Goal: Obtain resource: Download file/media

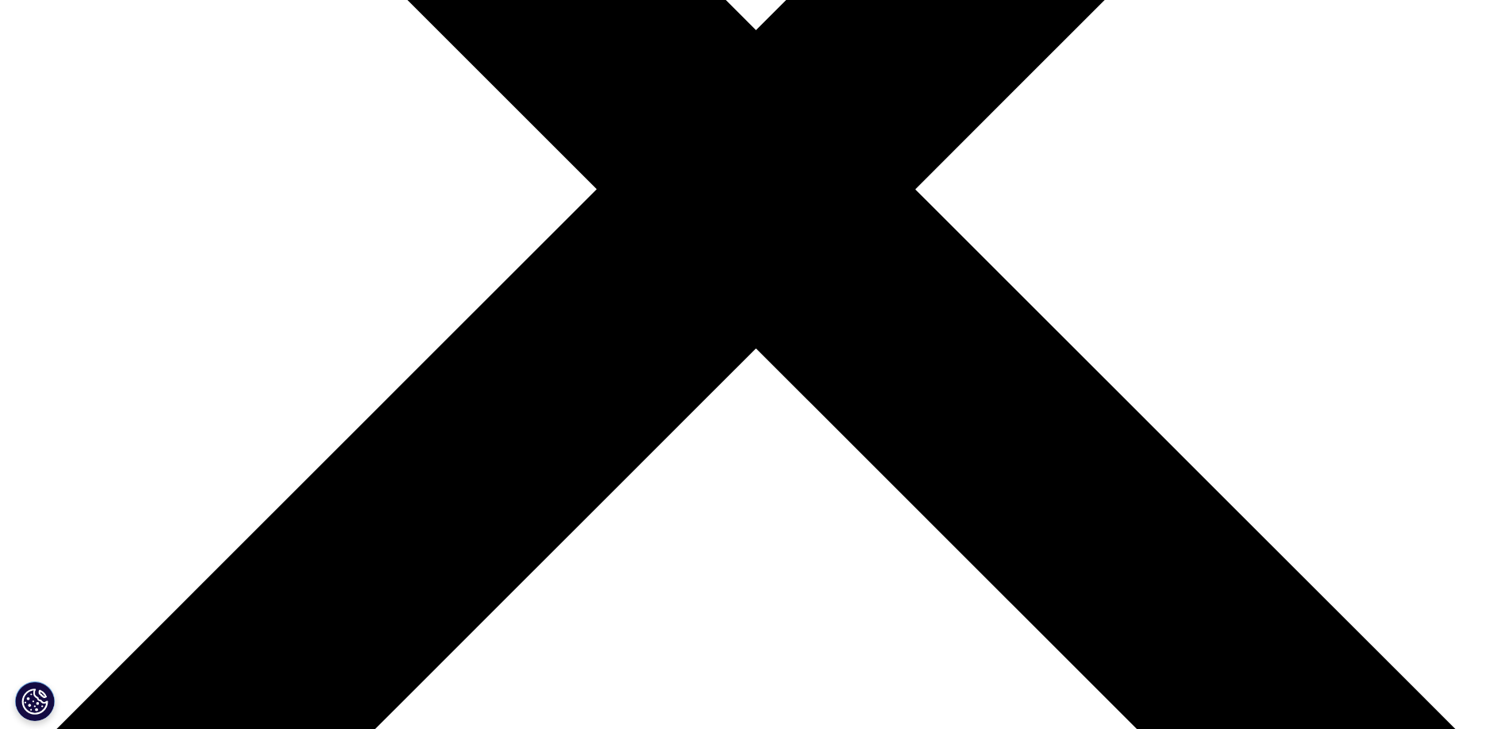
scroll to position [742, 0]
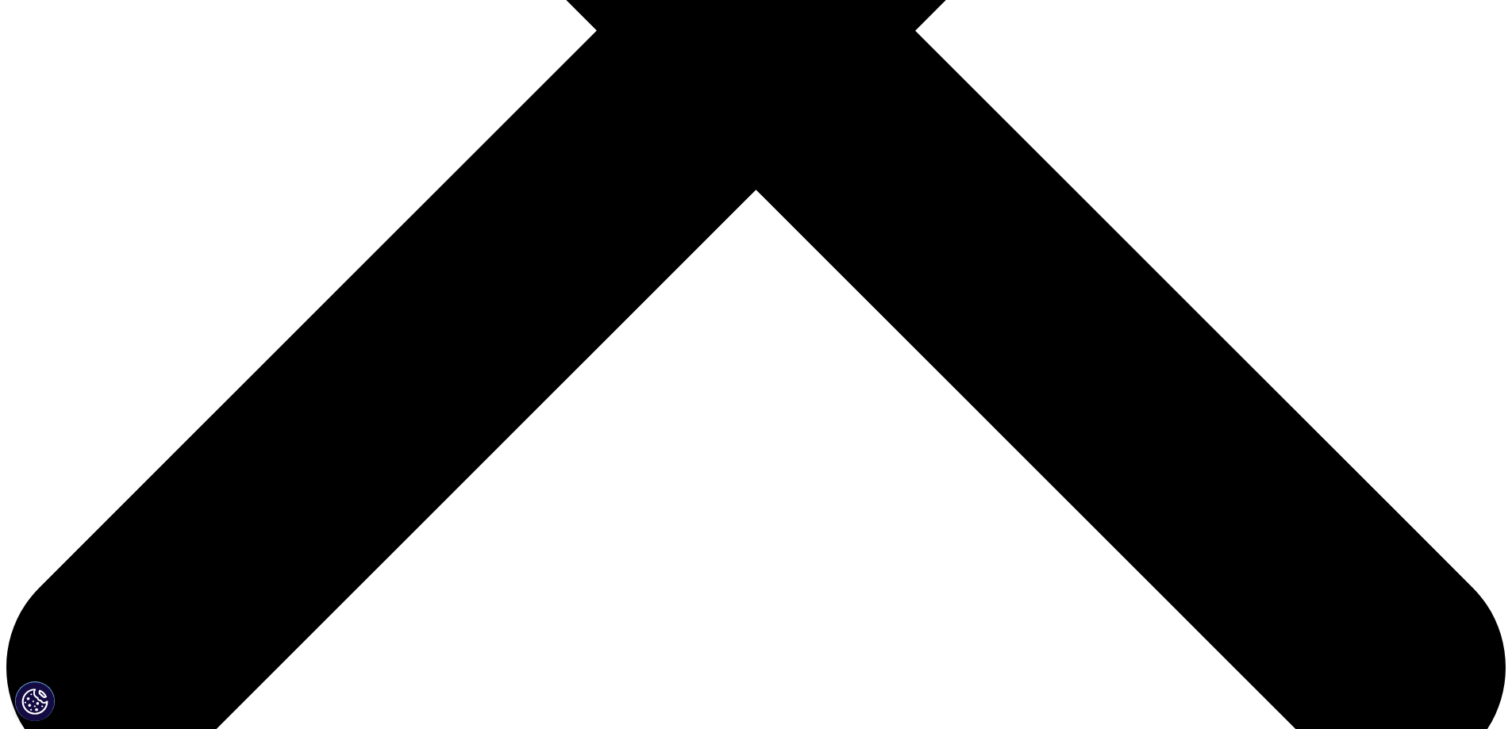
type input "Anne Marie"
type input "Cahill"
type input "a"
type input "anne@gasco.us"
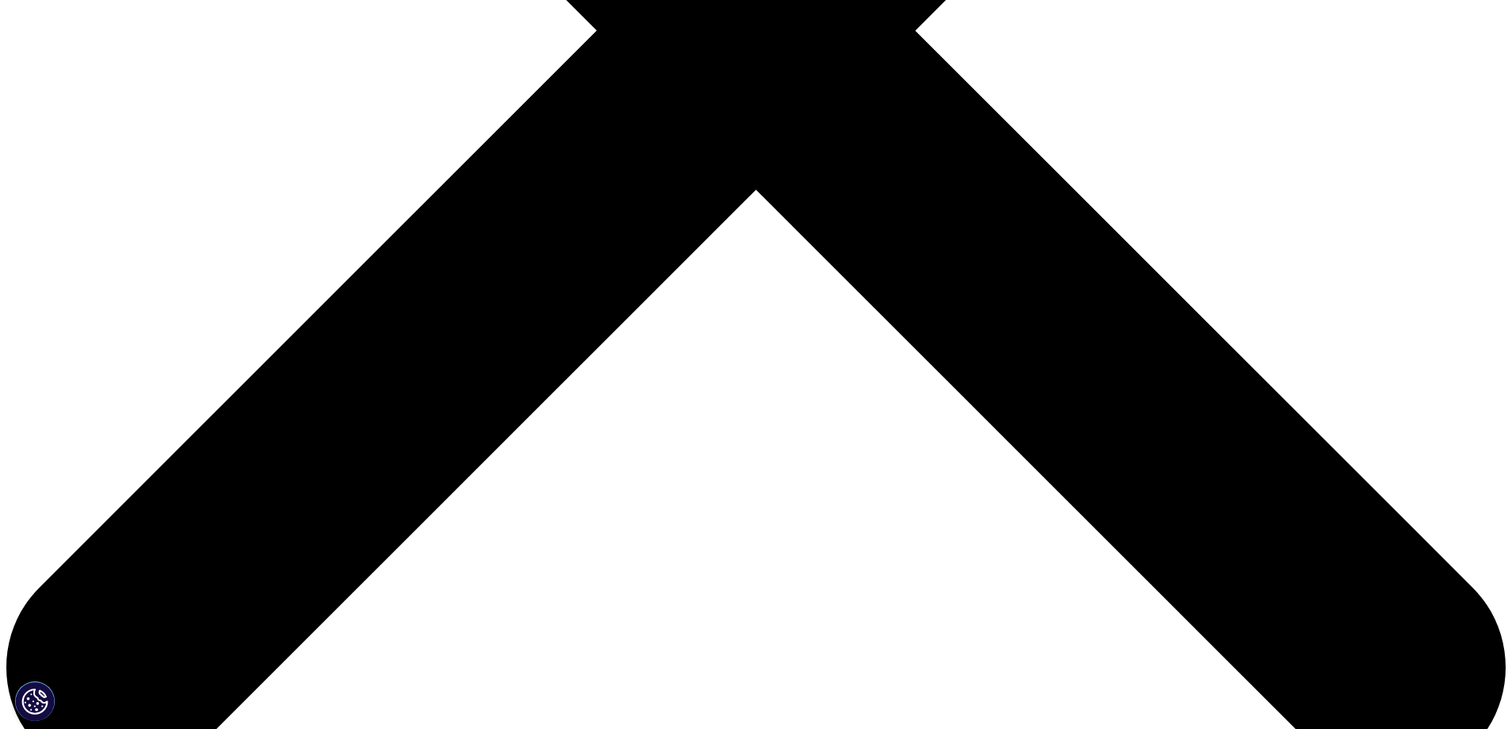
type input "Executive Assistant"
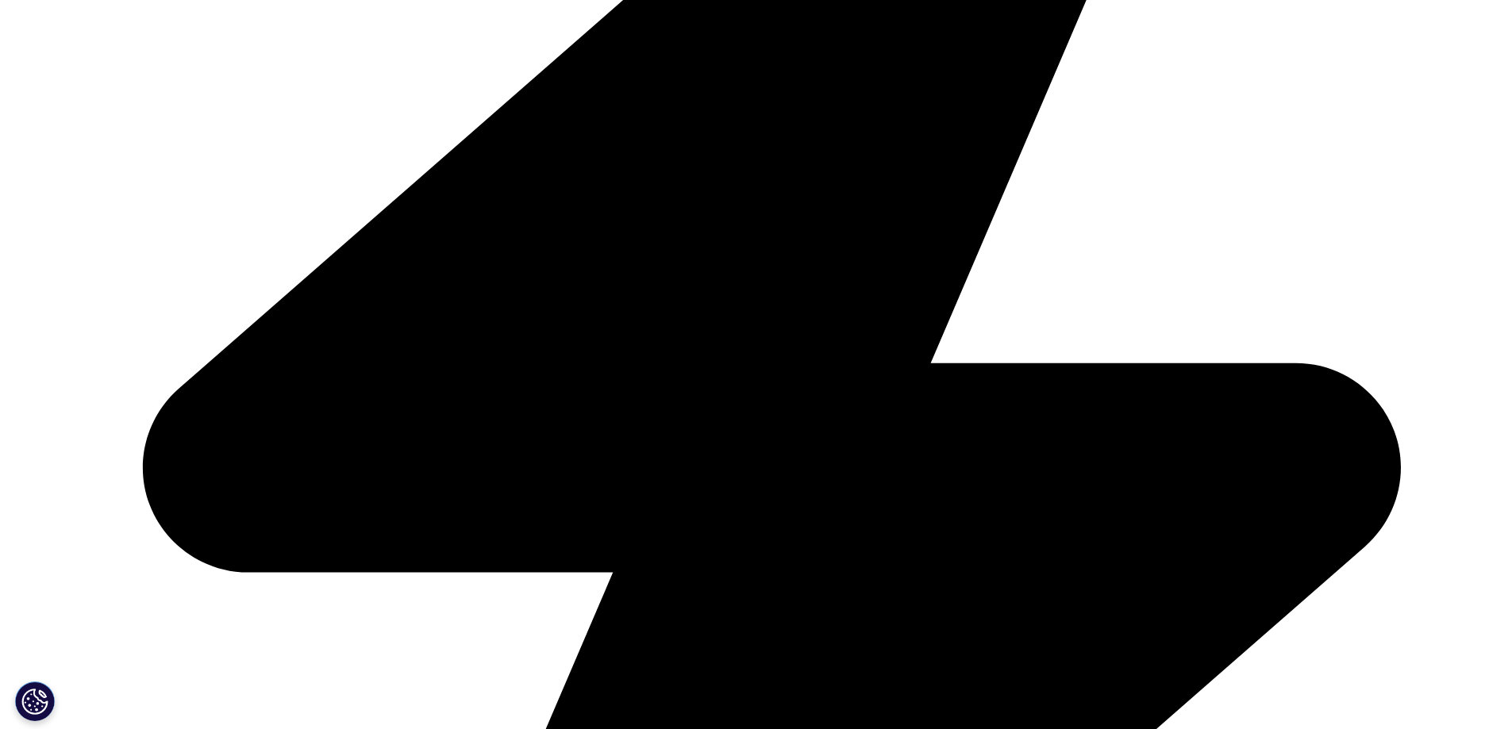
scroll to position [0, 108]
type input "Georgia Society of Clinical Oncology"
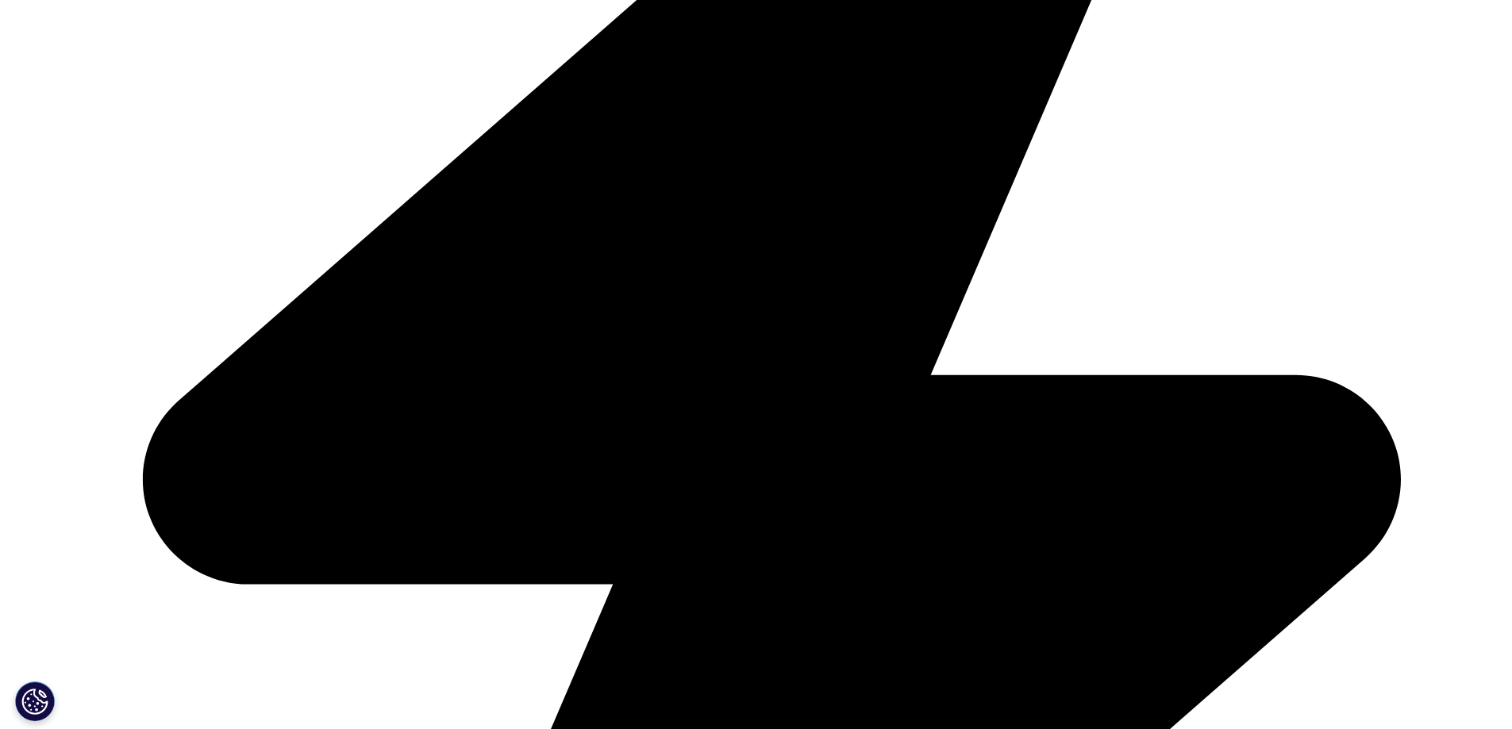
scroll to position [0, 0]
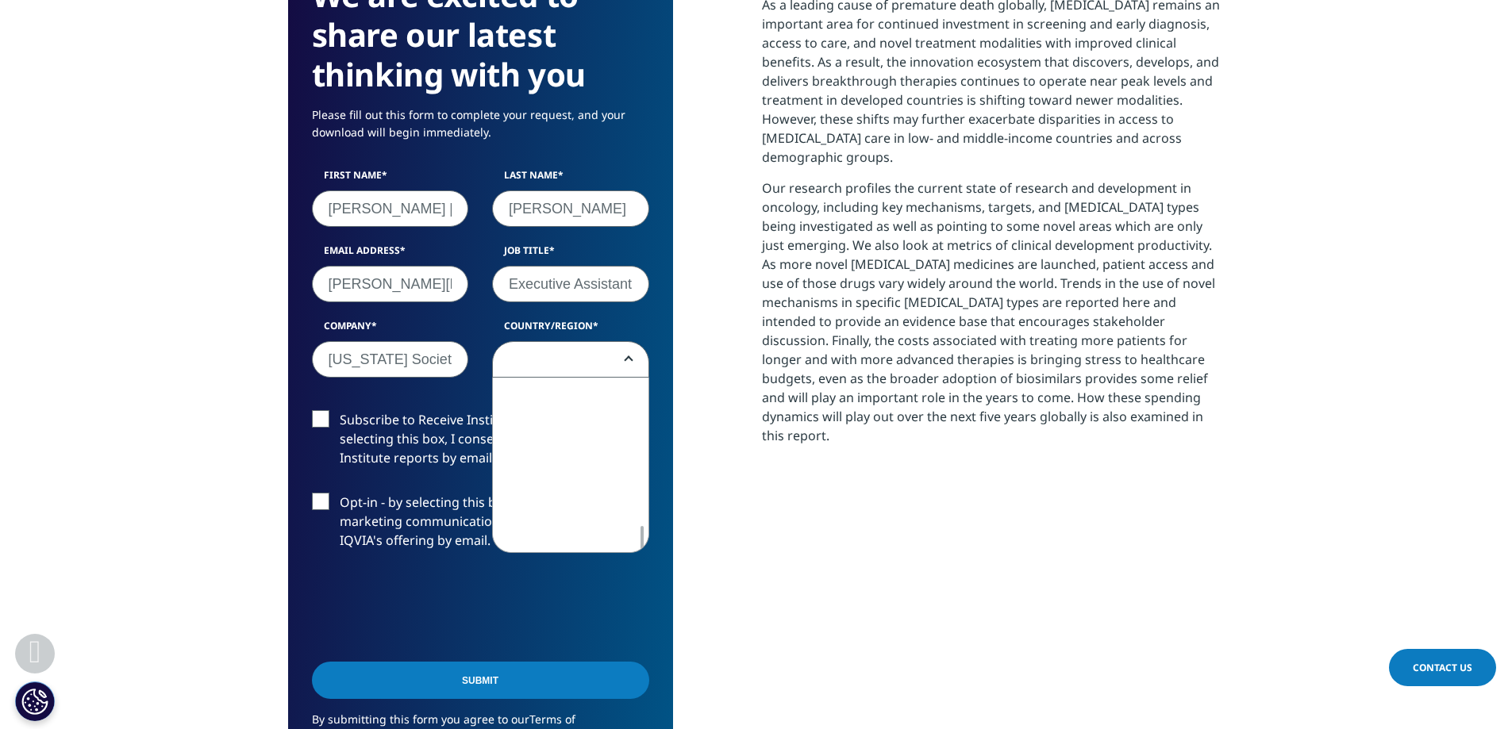
click at [558, 355] on span at bounding box center [571, 360] width 156 height 37
click at [628, 368] on span at bounding box center [571, 360] width 156 height 37
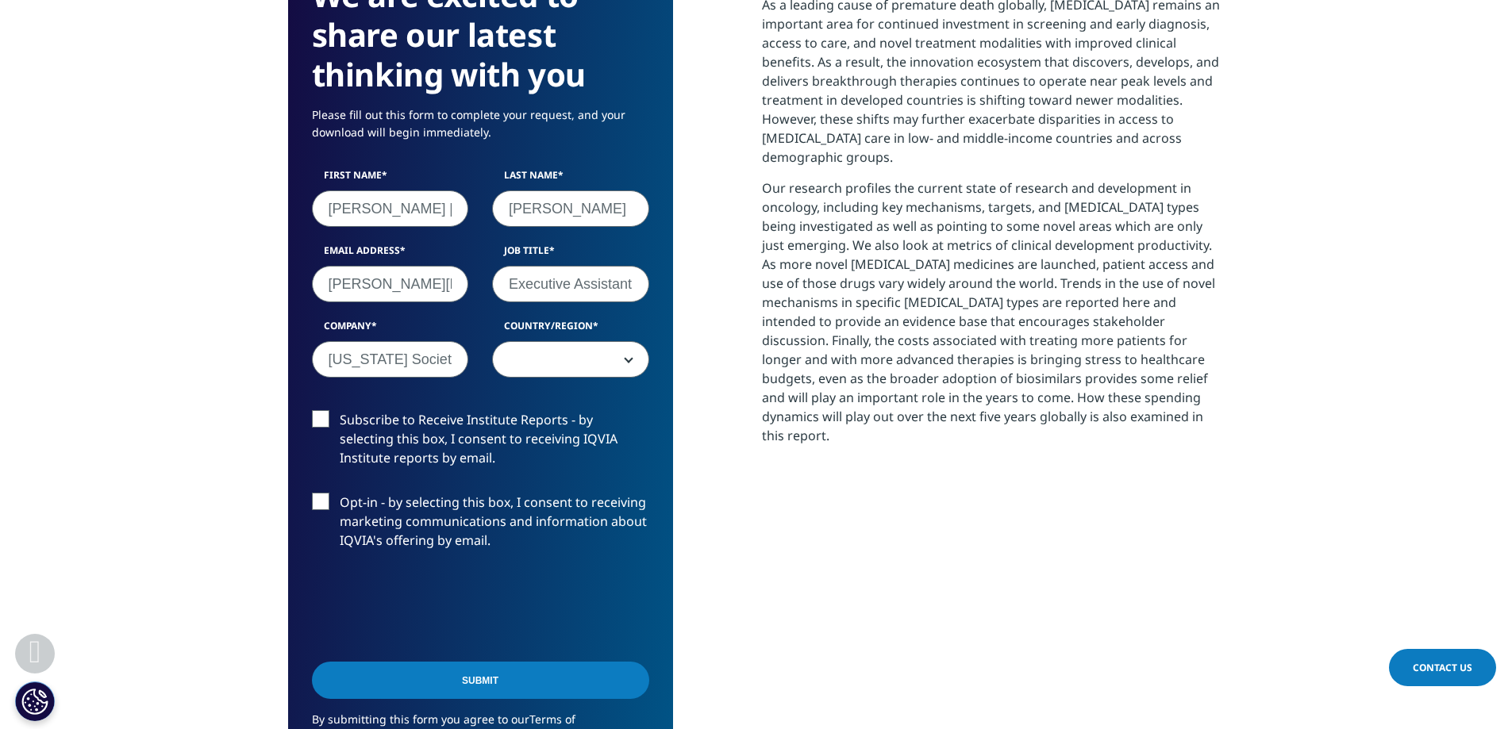
click at [622, 363] on span at bounding box center [571, 360] width 156 height 37
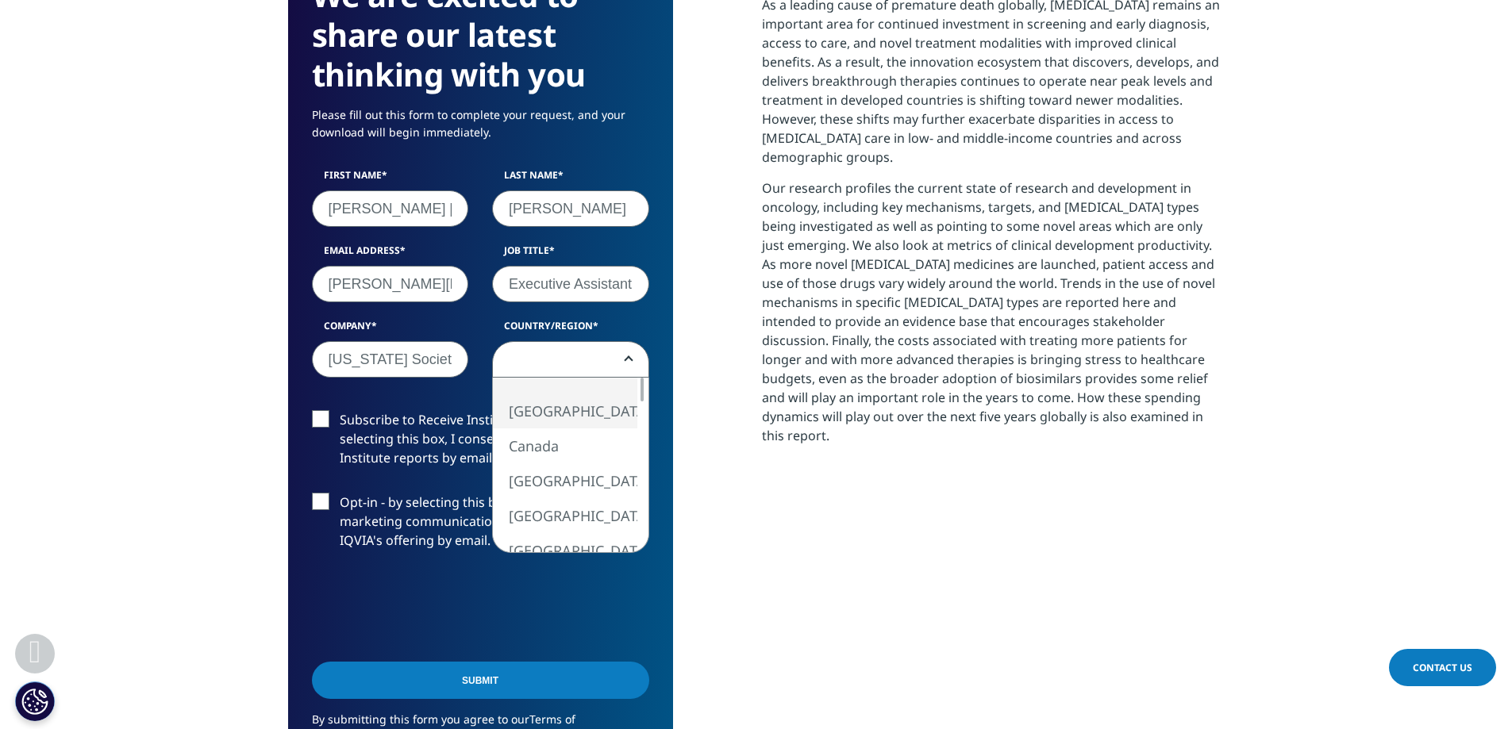
select select "[GEOGRAPHIC_DATA]"
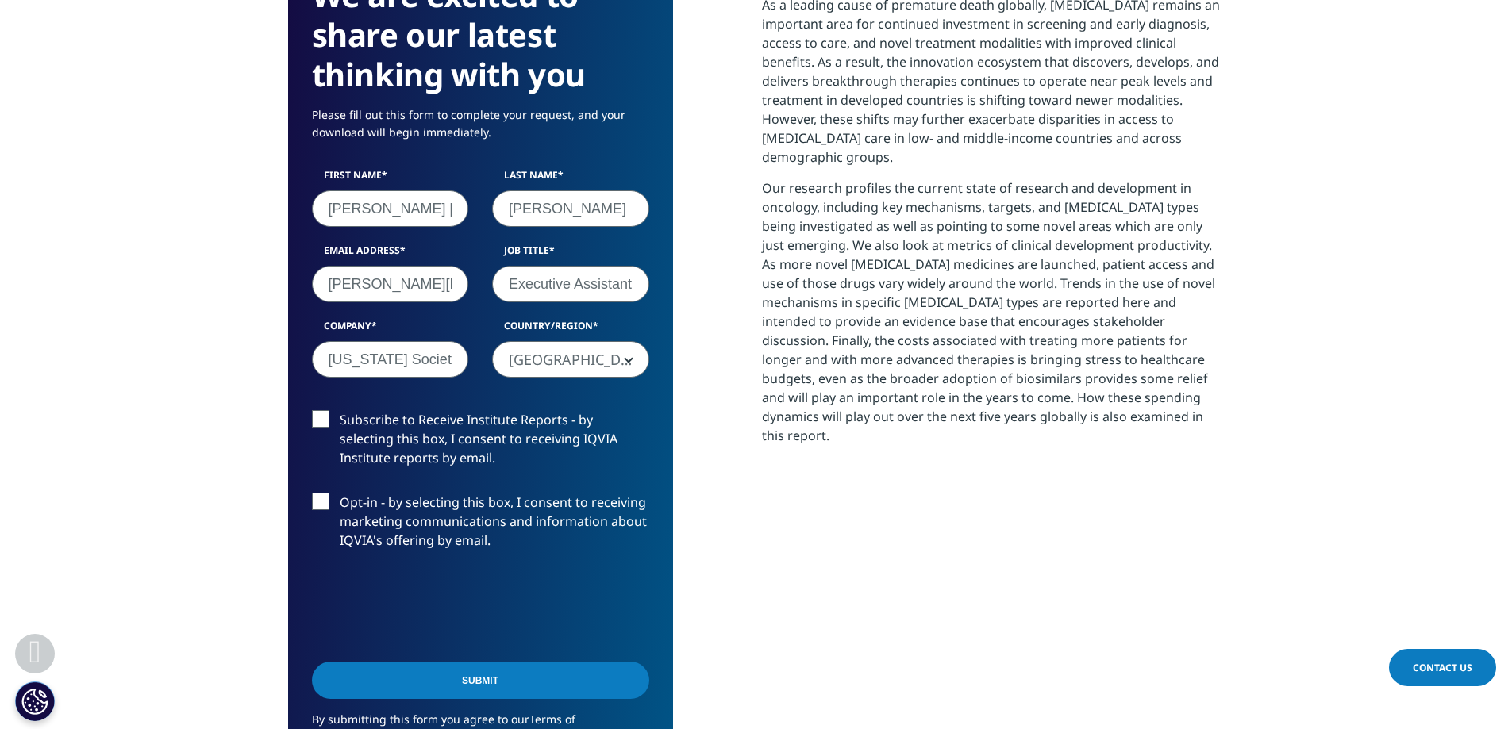
click at [332, 415] on label "Subscribe to Receive Institute Reports - by selecting this box, I consent to re…" at bounding box center [480, 443] width 337 height 66
click at [340, 410] on input "Subscribe to Receive Institute Reports - by selecting this box, I consent to re…" at bounding box center [340, 410] width 0 height 0
click at [509, 684] on input "Submit" at bounding box center [480, 680] width 337 height 37
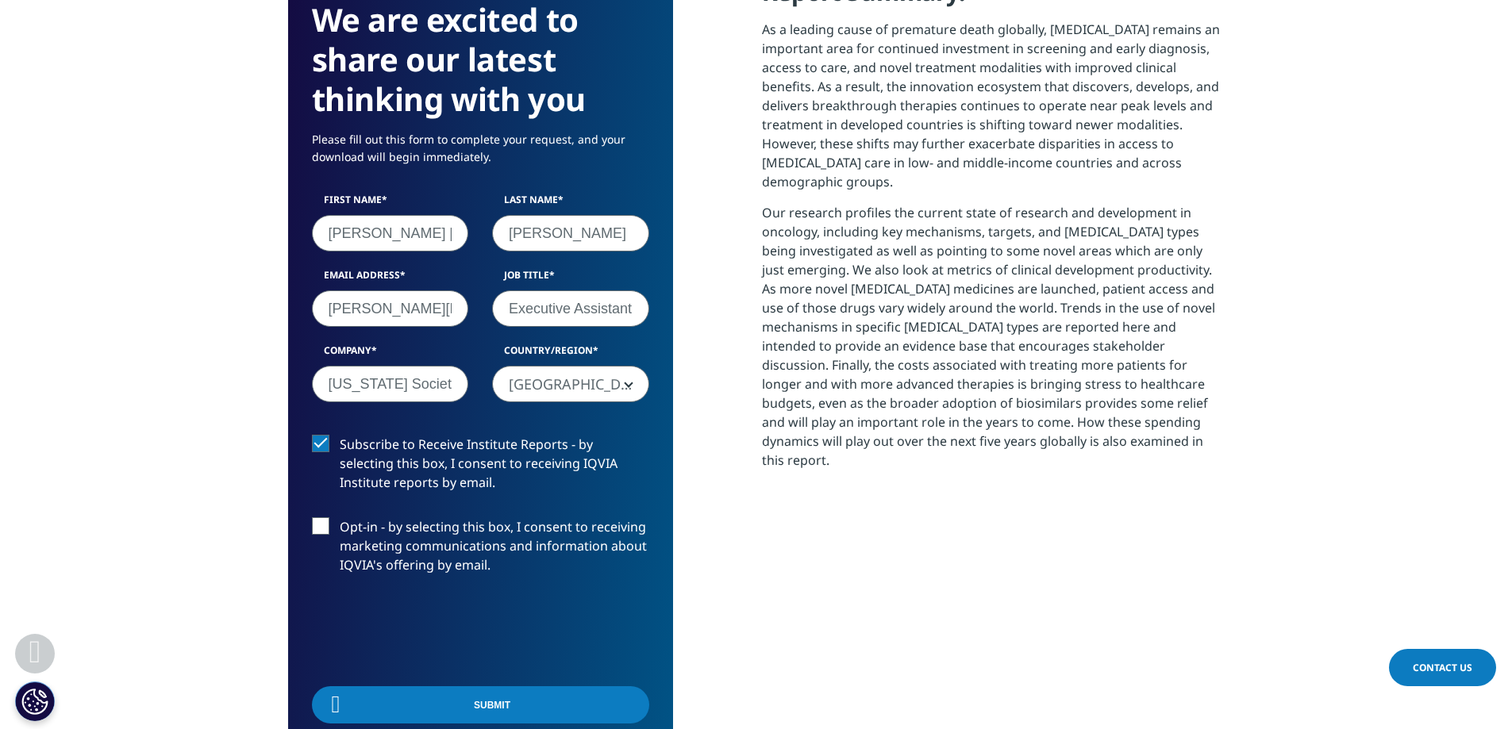
scroll to position [467, 936]
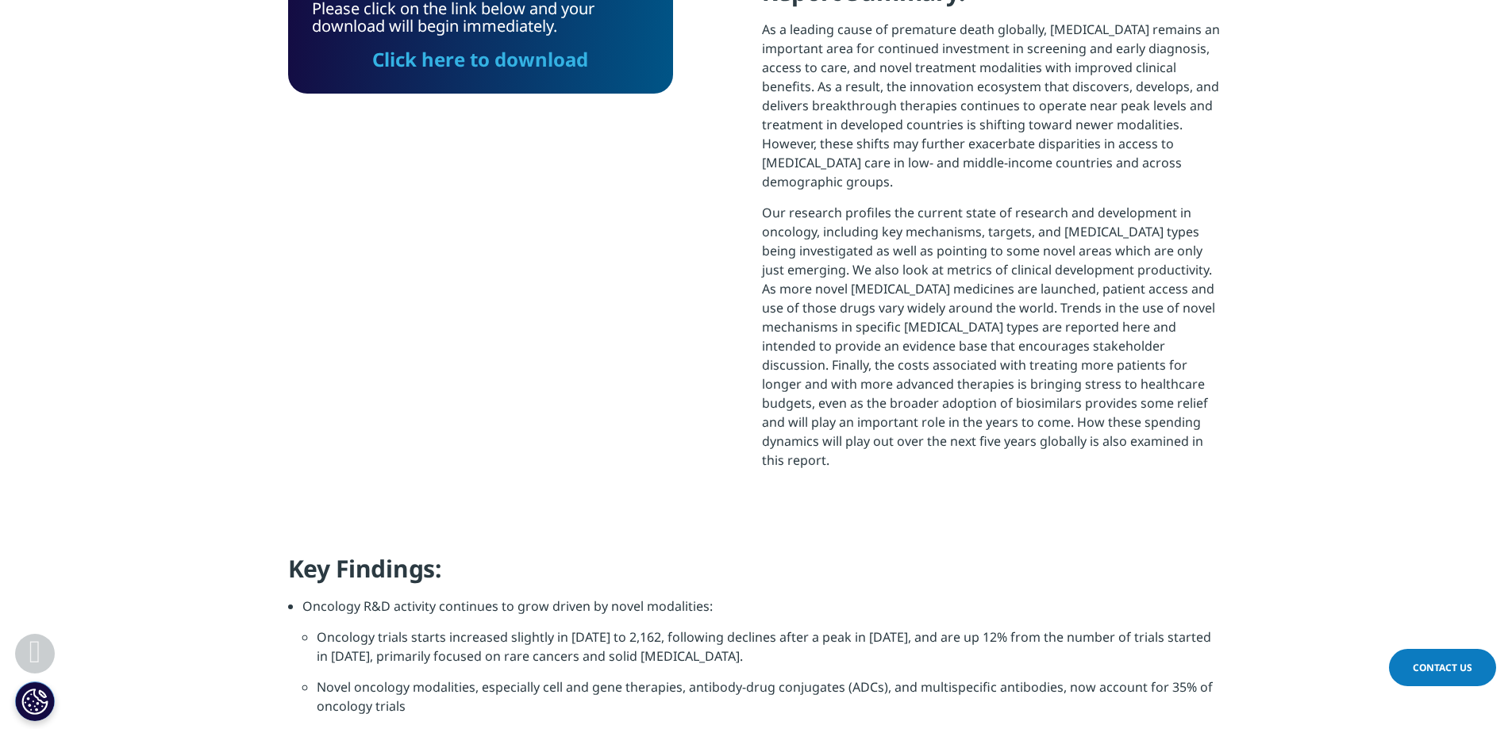
click at [444, 59] on link "Click here to download" at bounding box center [480, 59] width 216 height 26
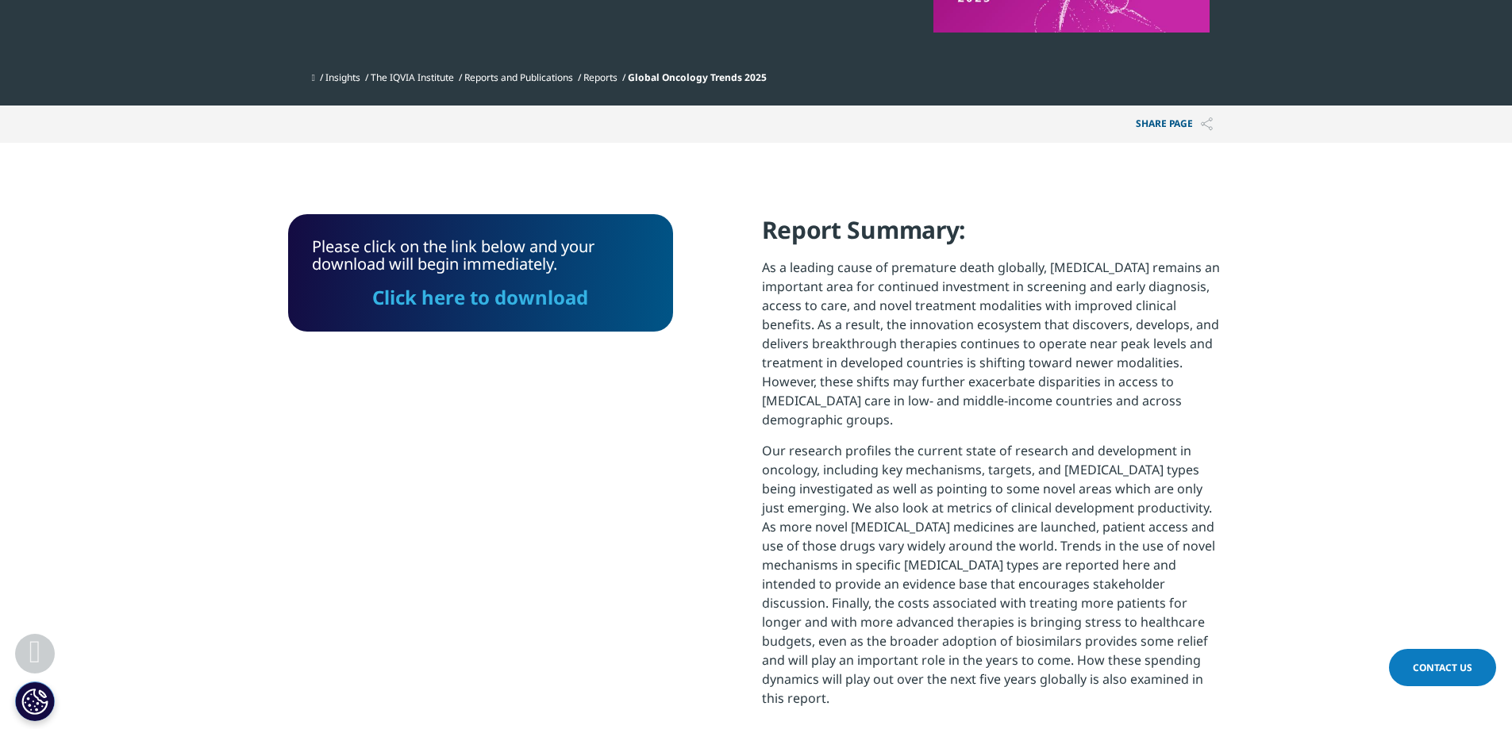
scroll to position [559, 0]
